Goal: Task Accomplishment & Management: Manage account settings

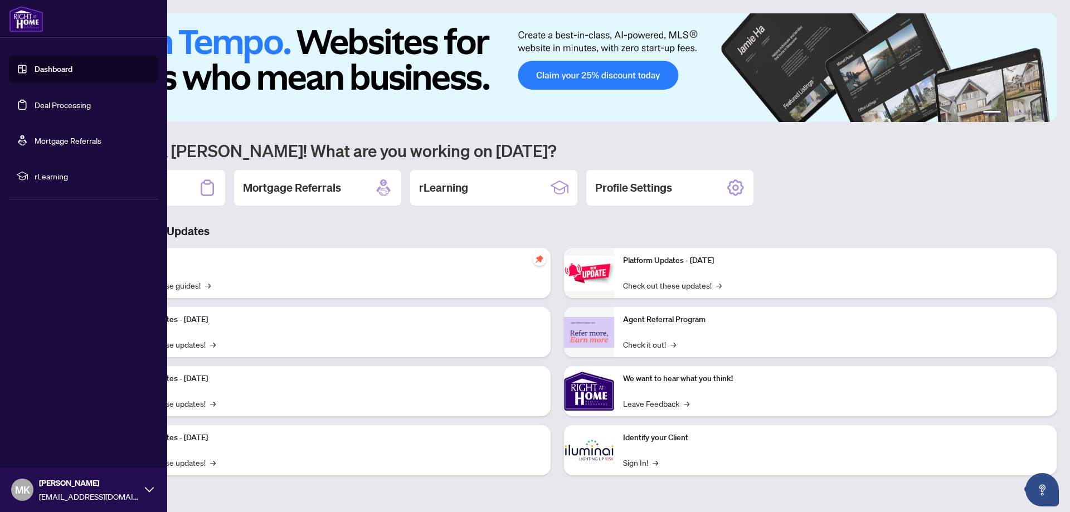
click at [35, 109] on link "Deal Processing" at bounding box center [63, 105] width 56 height 10
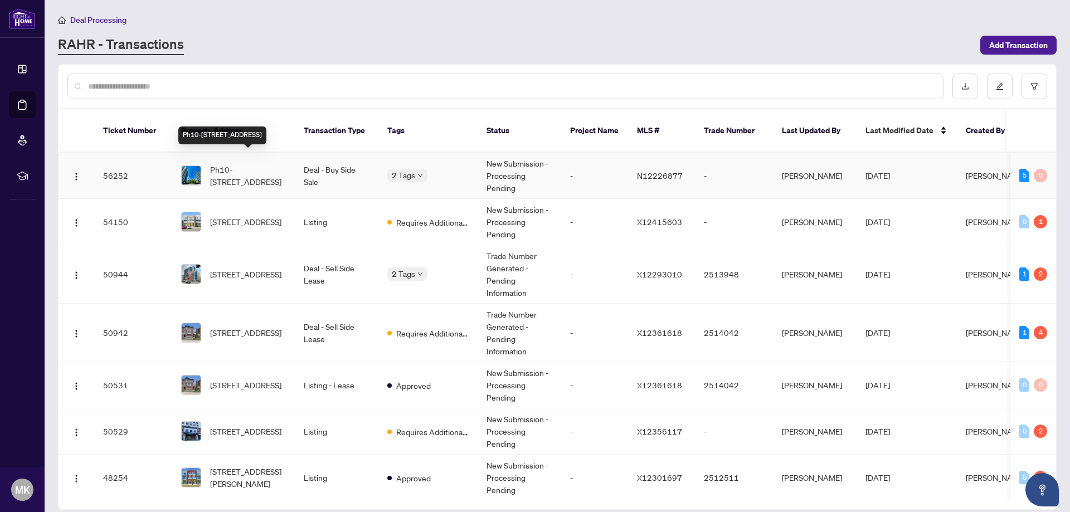
click at [219, 169] on span "Ph10-[STREET_ADDRESS]" at bounding box center [248, 175] width 76 height 25
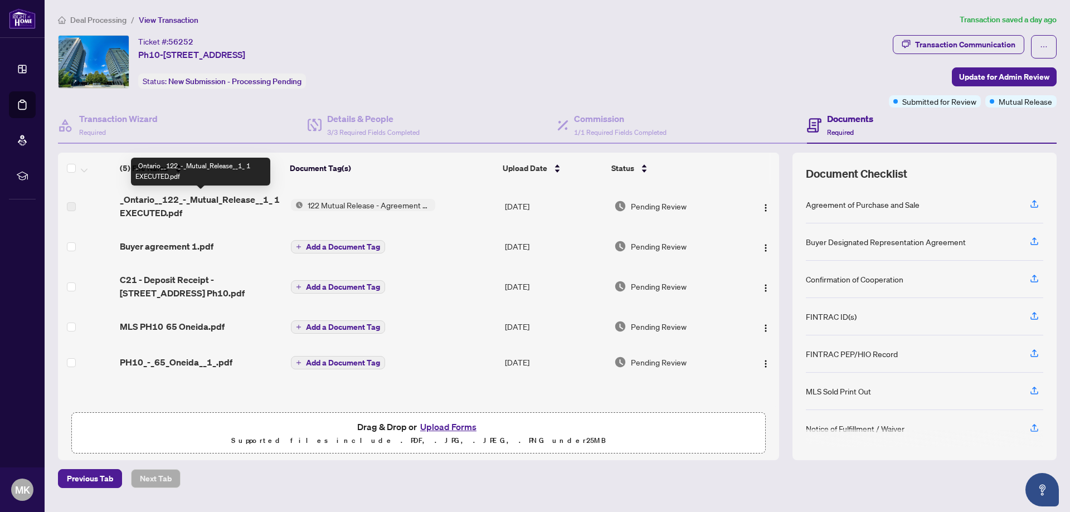
click at [168, 203] on span "_Ontario__122_-_Mutual_Release__1_ 1 EXECUTED.pdf" at bounding box center [201, 206] width 162 height 27
click at [330, 202] on span "122 Mutual Release - Agreement of Purchase and Sale" at bounding box center [369, 205] width 132 height 12
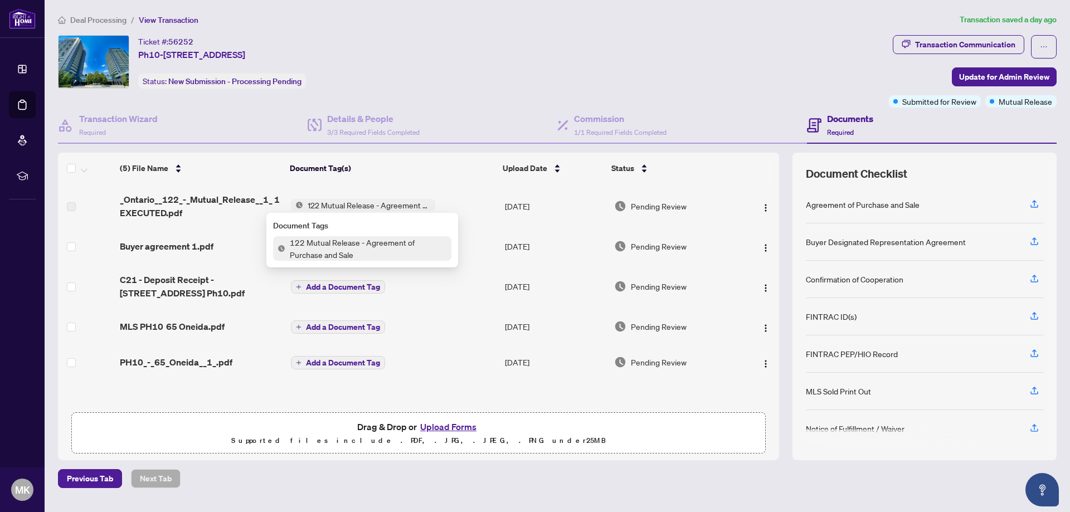
click at [309, 245] on span "122 Mutual Release - Agreement of Purchase and Sale" at bounding box center [368, 248] width 166 height 25
click at [187, 199] on span "_Ontario__122_-_Mutual_Release__1_ 1 EXECUTED.pdf" at bounding box center [201, 206] width 162 height 27
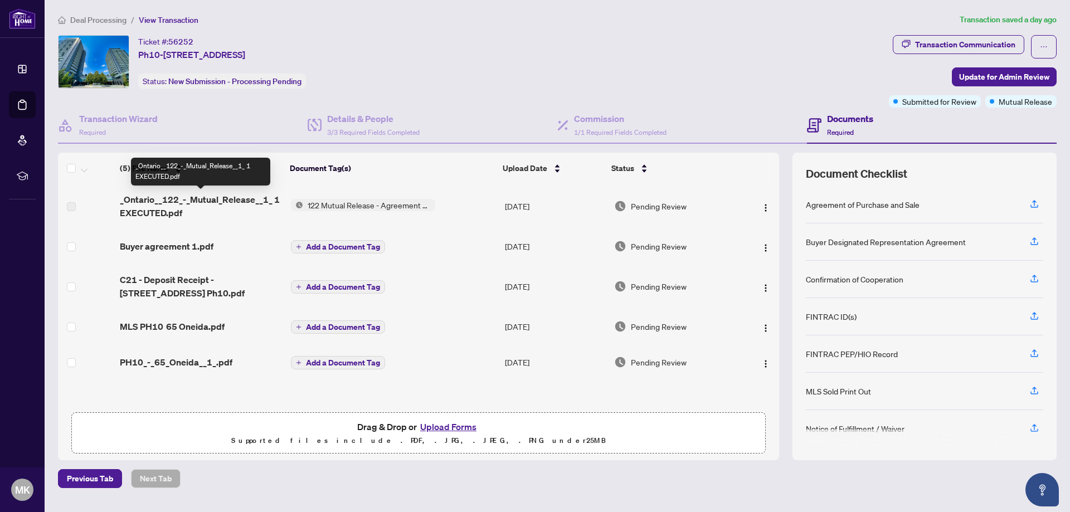
click at [148, 209] on span "_Ontario__122_-_Mutual_Release__1_ 1 EXECUTED.pdf" at bounding box center [201, 206] width 162 height 27
click at [154, 206] on span "_Ontario__122_-_Mutual_Release__1_ 1 EXECUTED.pdf" at bounding box center [201, 206] width 162 height 27
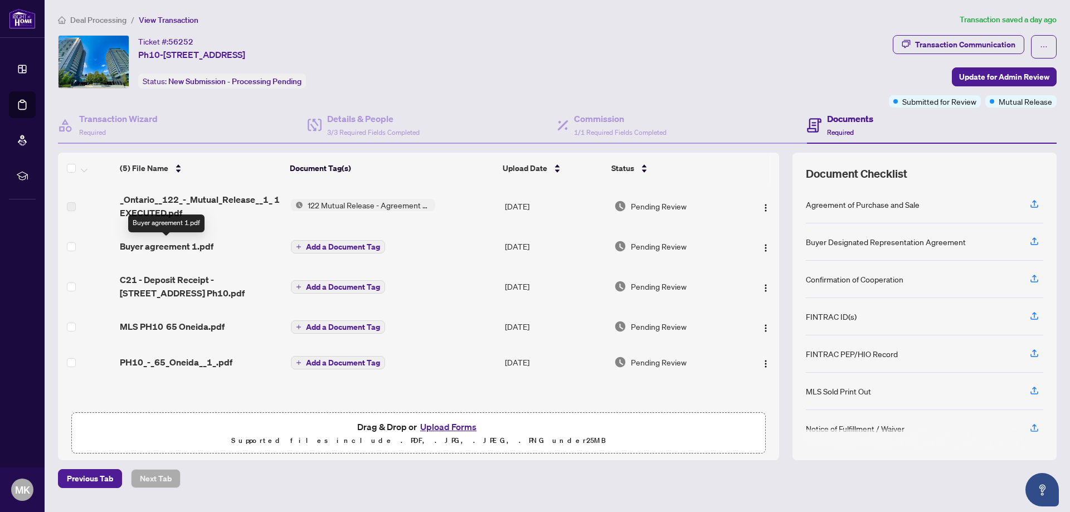
click at [163, 249] on span "Buyer agreement 1.pdf" at bounding box center [167, 246] width 94 height 13
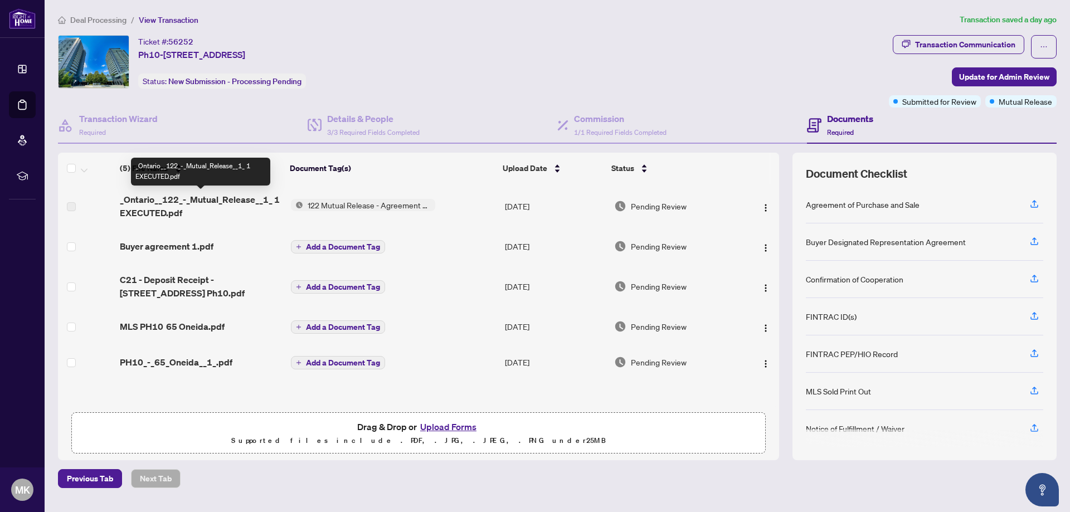
click at [170, 197] on span "_Ontario__122_-_Mutual_Release__1_ 1 EXECUTED.pdf" at bounding box center [201, 206] width 162 height 27
click at [170, 204] on span "_Ontario__122_-_Mutual_Release__1_ 1 EXECUTED.pdf" at bounding box center [201, 206] width 162 height 27
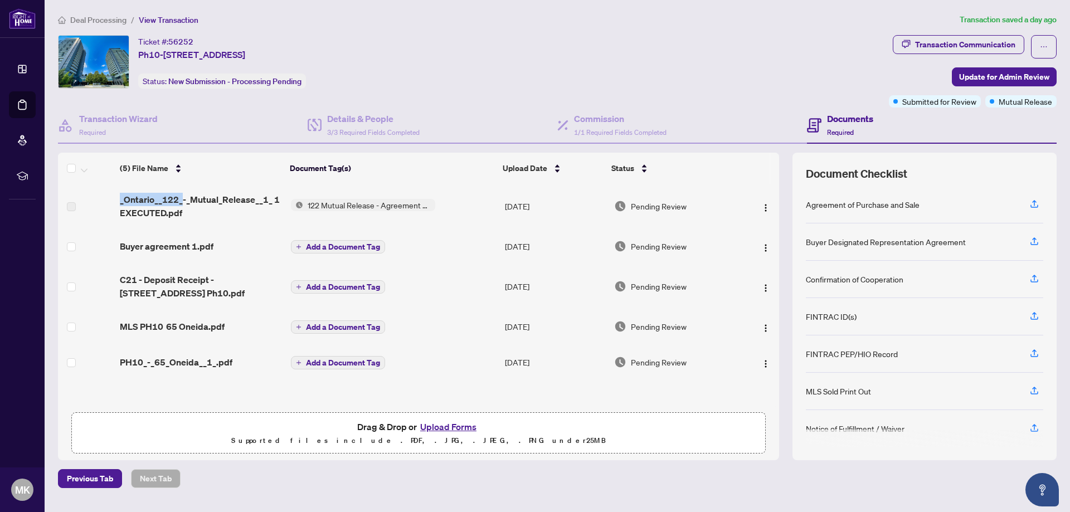
click at [317, 203] on span "122 Mutual Release - Agreement of Purchase and Sale" at bounding box center [369, 205] width 132 height 12
click at [764, 206] on img "button" at bounding box center [765, 207] width 9 height 9
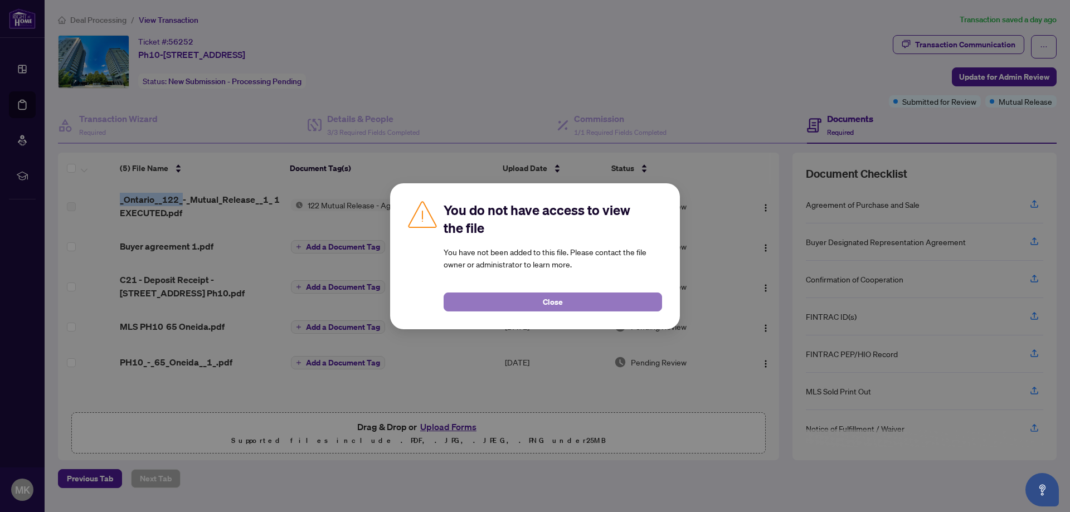
click at [604, 300] on button "Close" at bounding box center [552, 301] width 218 height 19
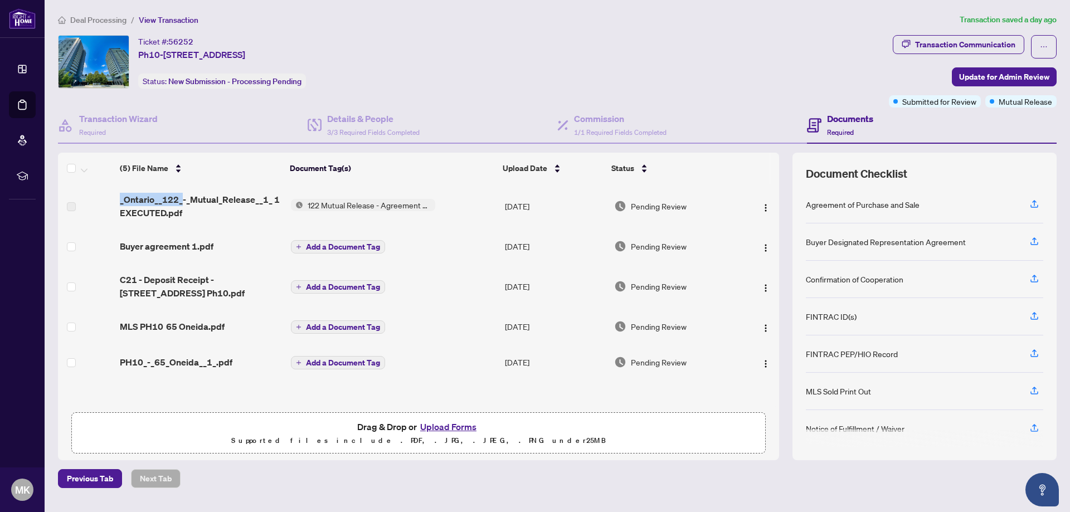
click at [178, 193] on span "_Ontario__122_-_Mutual_Release__1_ 1 EXECUTED.pdf" at bounding box center [201, 206] width 162 height 27
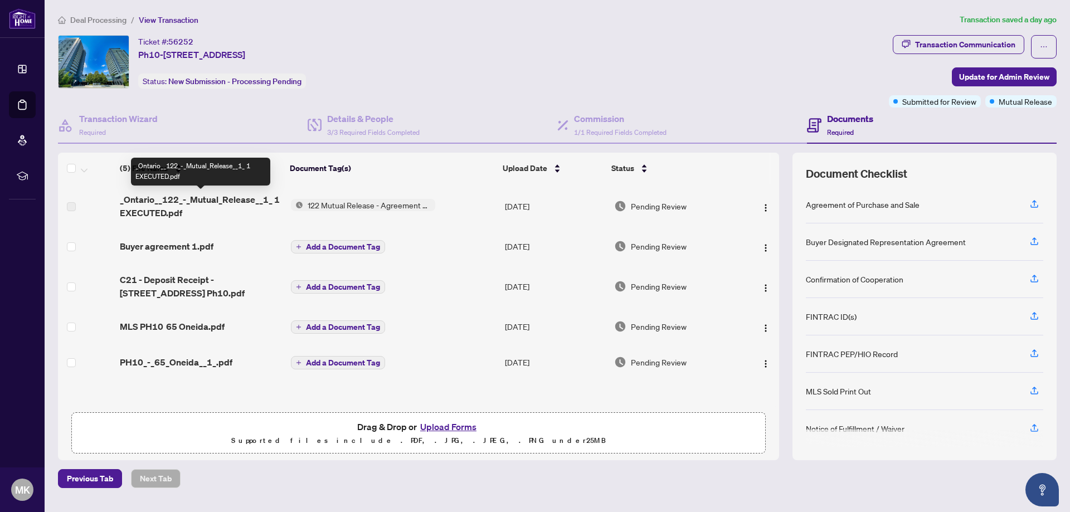
click at [174, 202] on span "_Ontario__122_-_Mutual_Release__1_ 1 EXECUTED.pdf" at bounding box center [201, 206] width 162 height 27
click at [170, 201] on span "_Ontario__122_-_Mutual_Release__1_ 1 EXECUTED.pdf" at bounding box center [201, 206] width 162 height 27
